Goal: Information Seeking & Learning: Learn about a topic

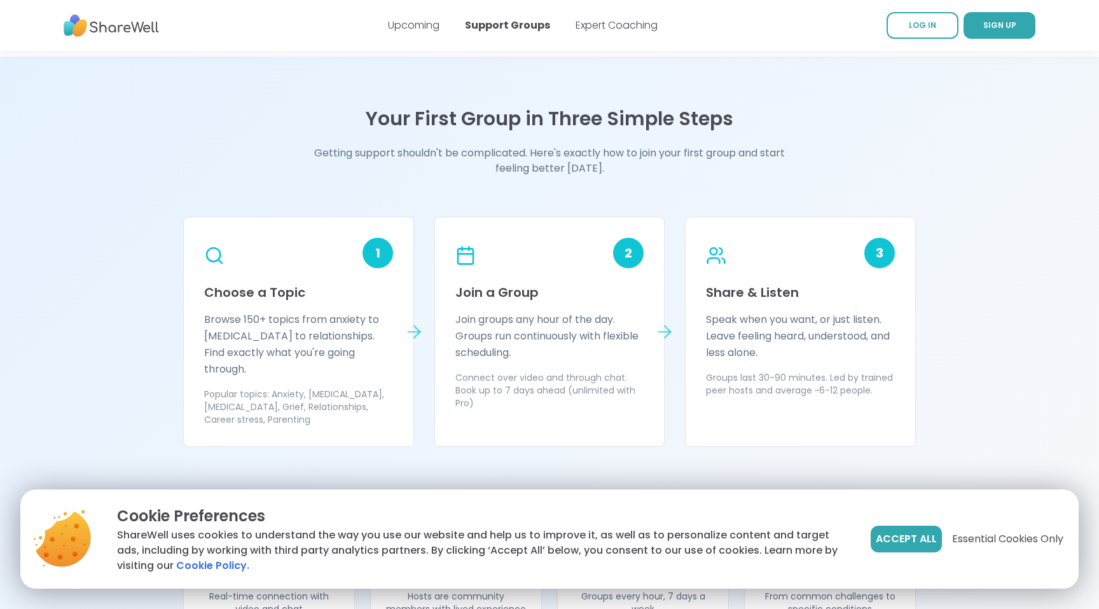
scroll to position [994, 0]
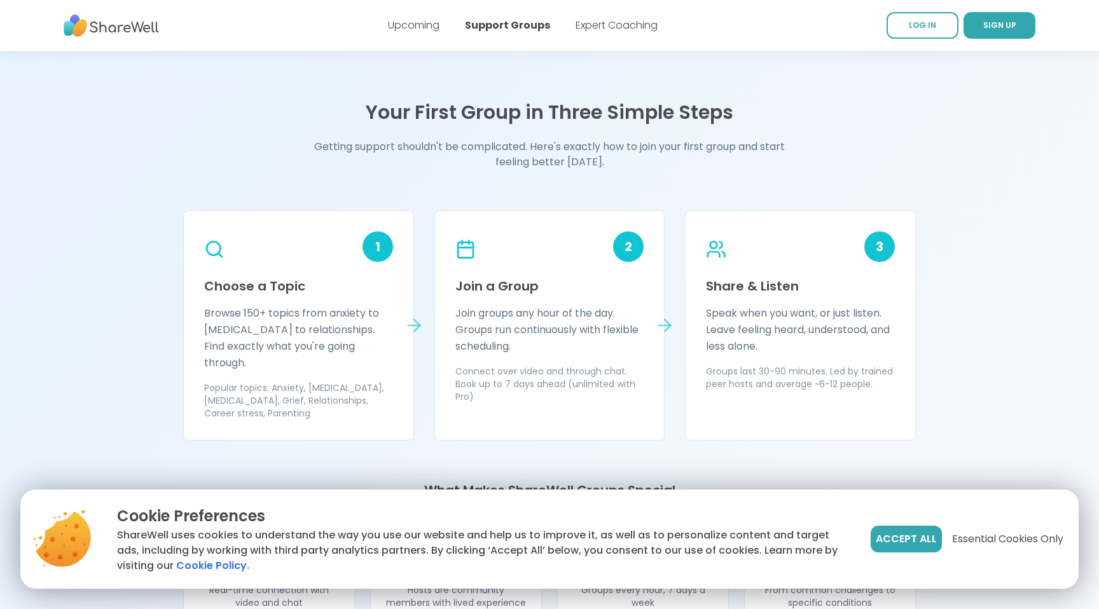
click at [416, 319] on icon at bounding box center [414, 326] width 20 height 20
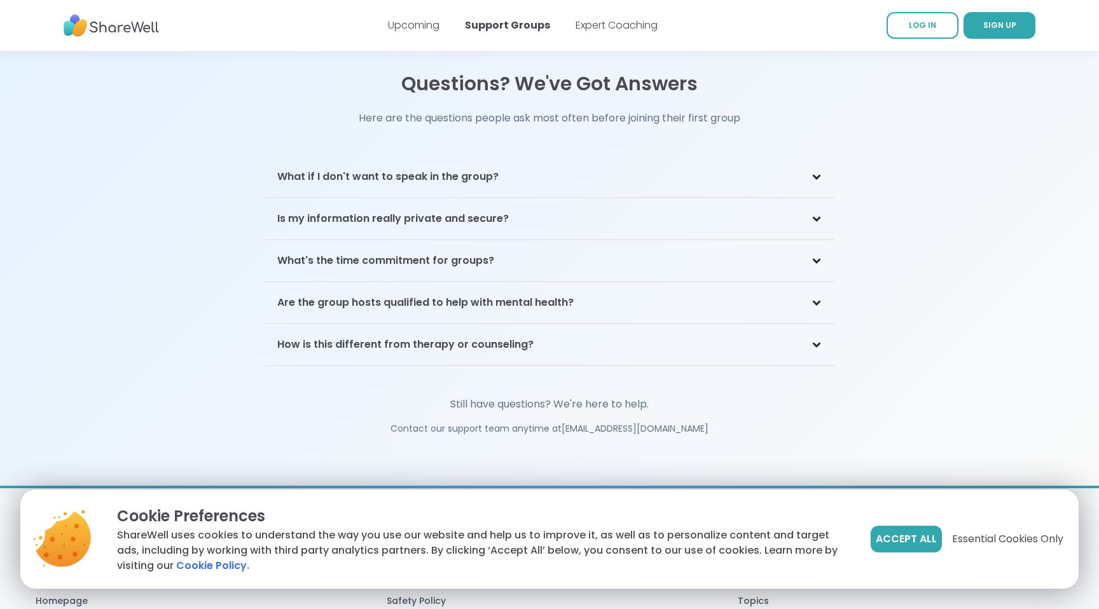
scroll to position [2819, 0]
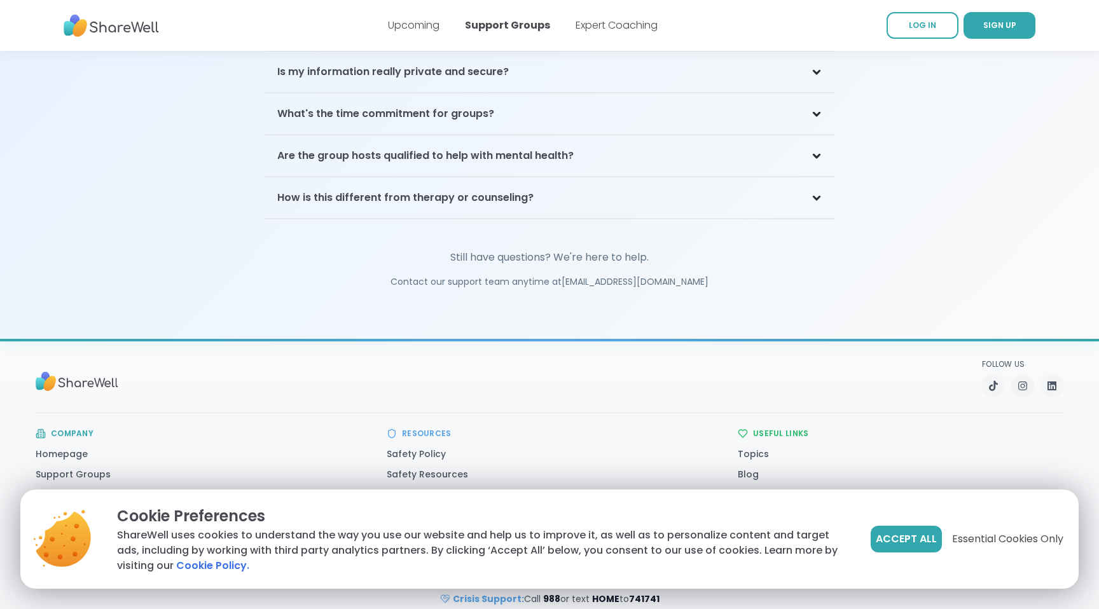
click at [749, 489] on link "FAQ" at bounding box center [747, 495] width 18 height 13
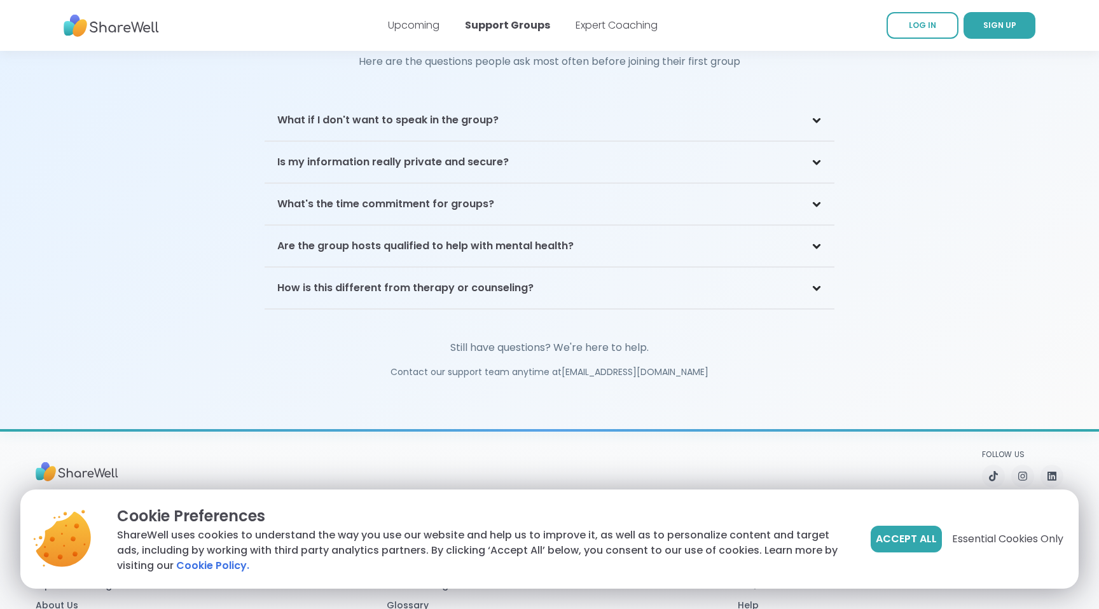
scroll to position [2726, 0]
click at [349, 240] on div "Are the group hosts qualified to help with mental health?" at bounding box center [550, 248] width 570 height 41
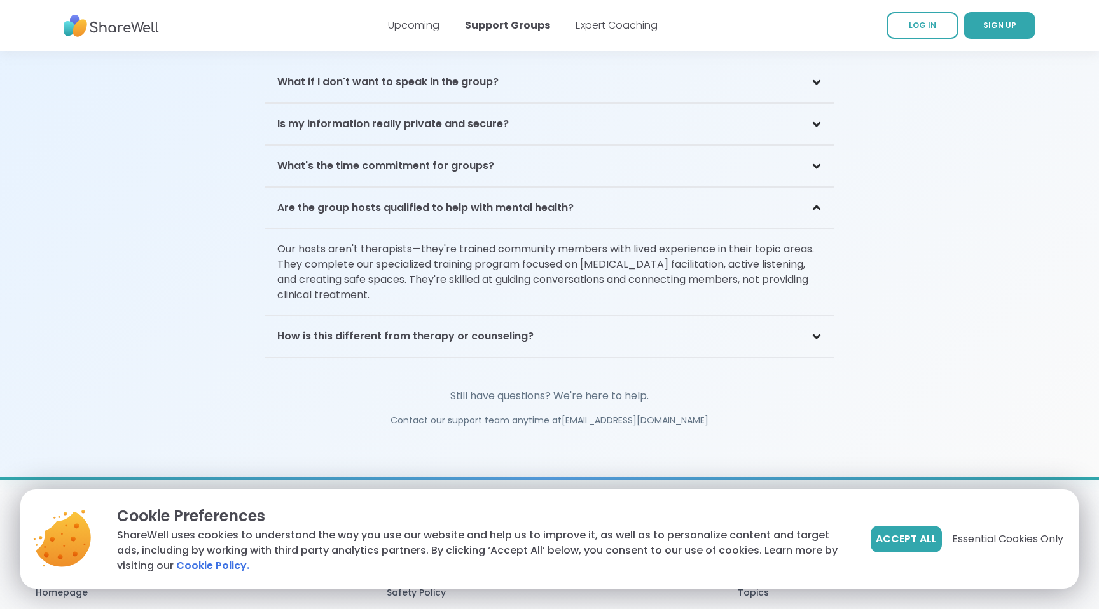
scroll to position [2905, 0]
